Goal: Task Accomplishment & Management: Use online tool/utility

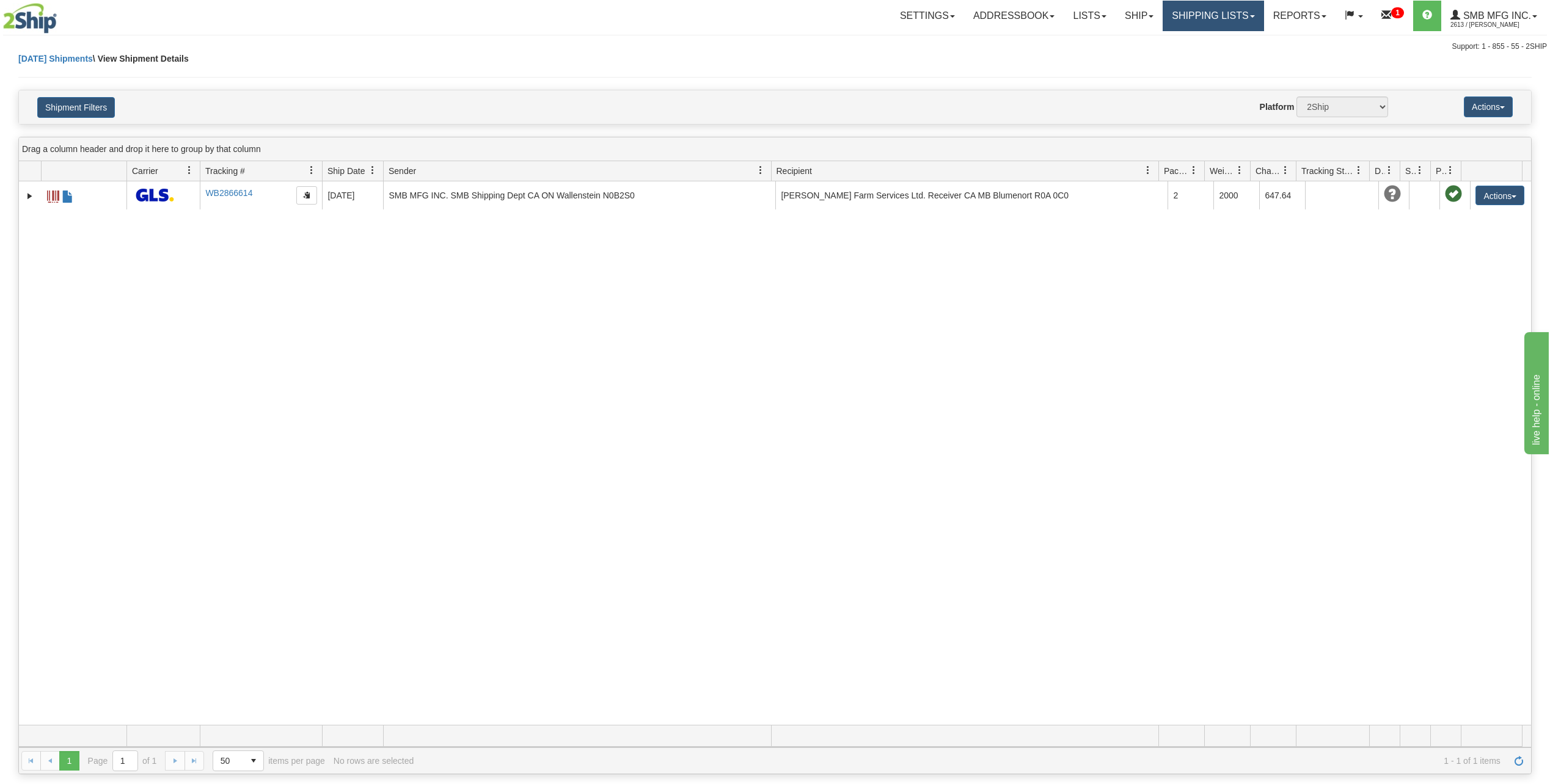
click at [1199, 26] on link "Shipping lists" at bounding box center [1214, 15] width 101 height 30
drag, startPoint x: 1172, startPoint y: 446, endPoint x: 1311, endPoint y: 375, distance: 156.1
click at [1172, 446] on div "31757484 2613 WB2866614 WB2866614 [DATE] [DATE] 03:42:55 PM SMB MFG INC. SMB Sh…" at bounding box center [775, 453] width 1512 height 544
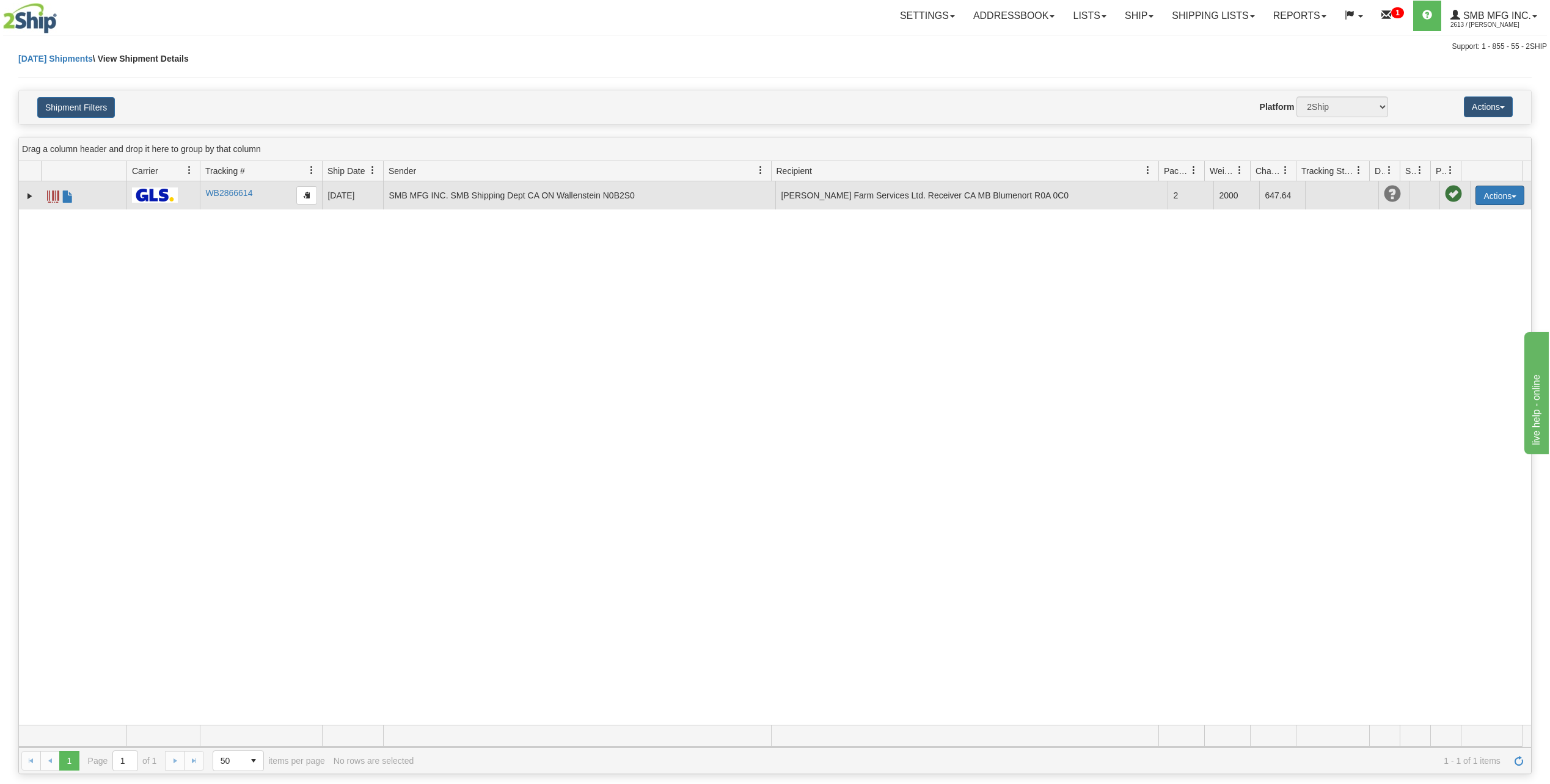
click at [1486, 197] on button "Actions" at bounding box center [1500, 195] width 49 height 19
click at [1464, 239] on link "Repeat" at bounding box center [1475, 234] width 98 height 16
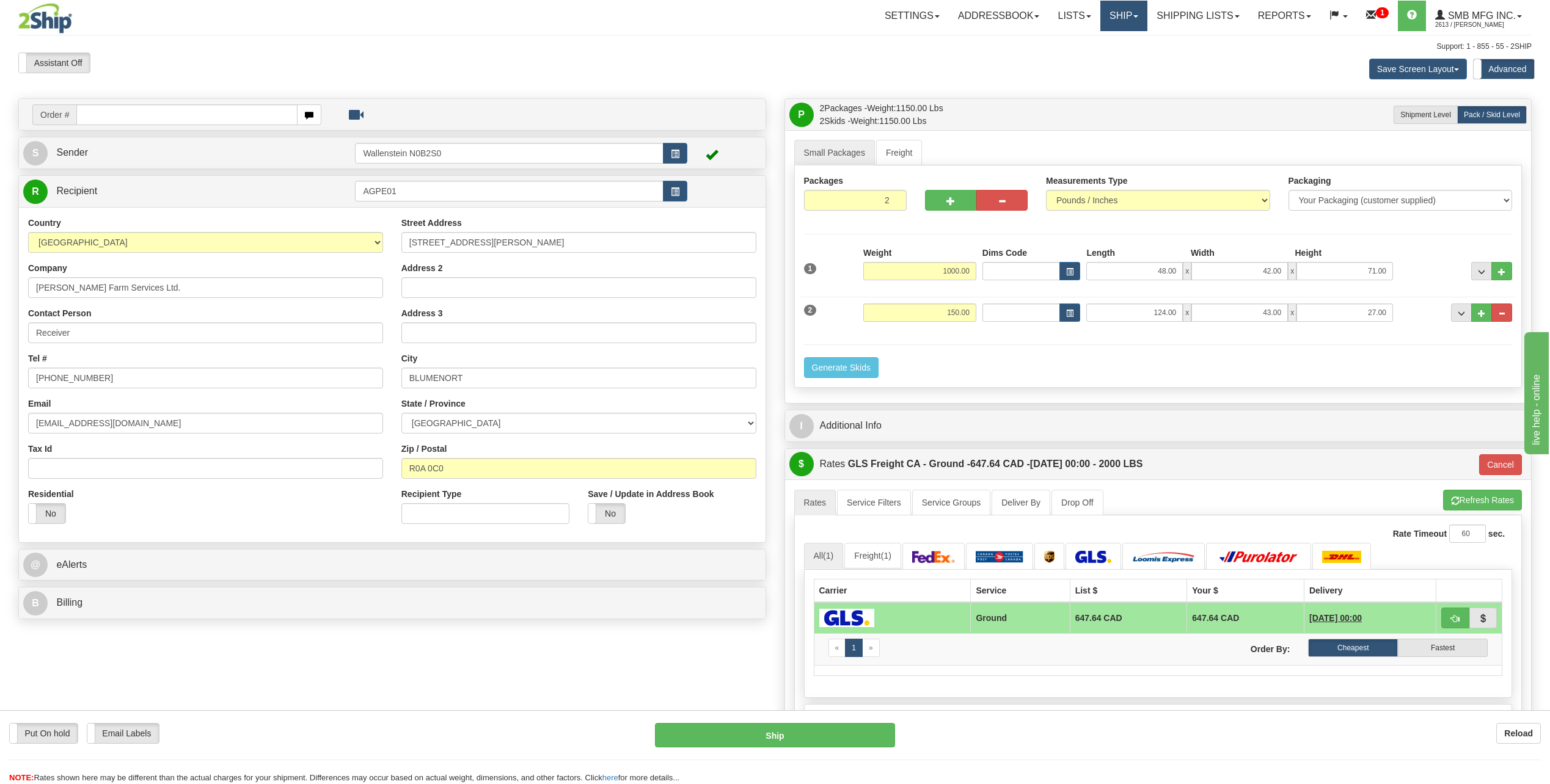
click at [1111, 16] on link "Ship" at bounding box center [1124, 15] width 47 height 30
click at [1087, 43] on span "Ship Screen" at bounding box center [1071, 42] width 46 height 10
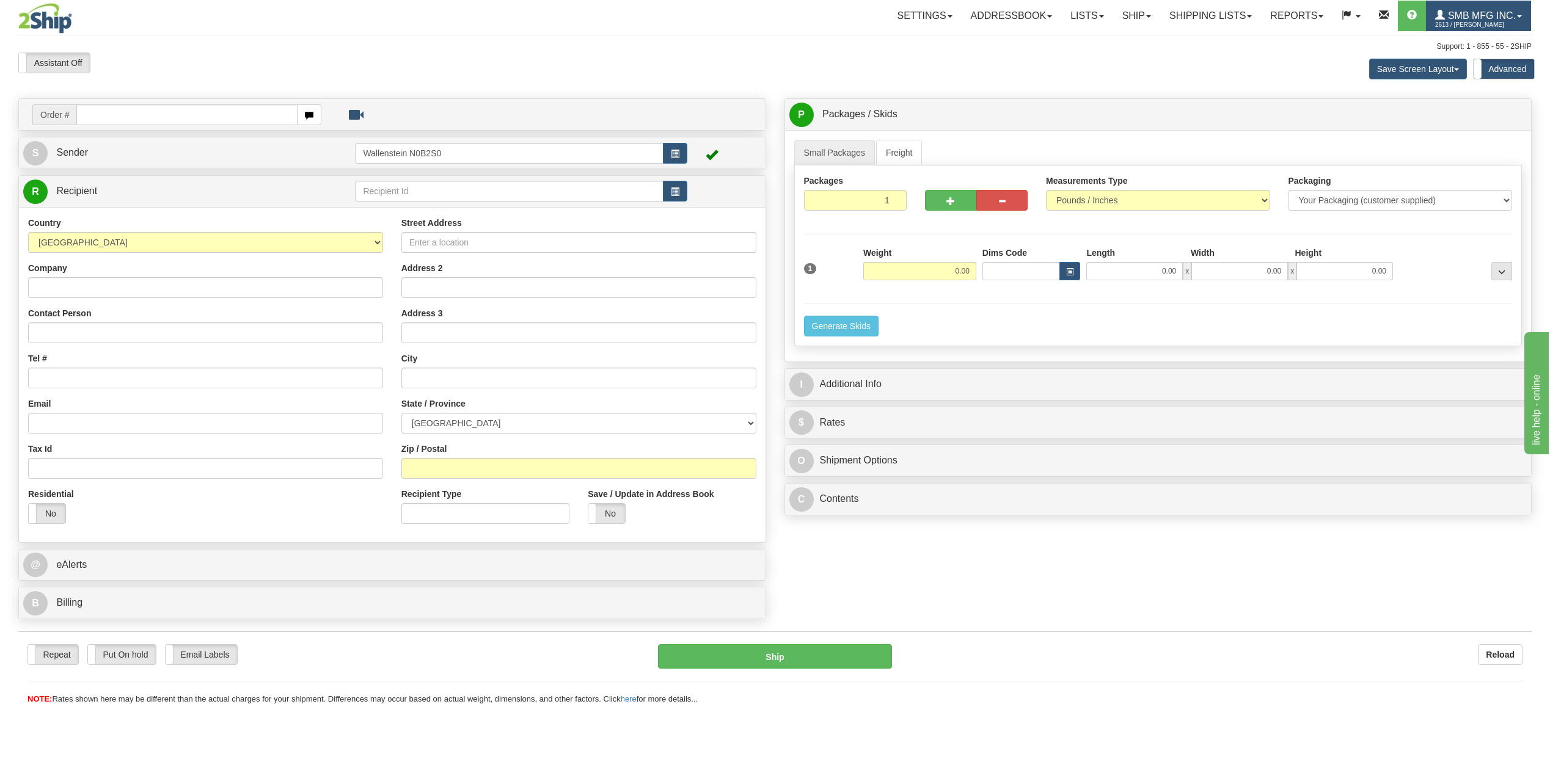
click at [1486, 15] on span "SMB MFG INC." at bounding box center [1481, 15] width 71 height 10
click at [1428, 75] on link "LOG OUT" at bounding box center [1469, 75] width 124 height 16
